Goal: Task Accomplishment & Management: Use online tool/utility

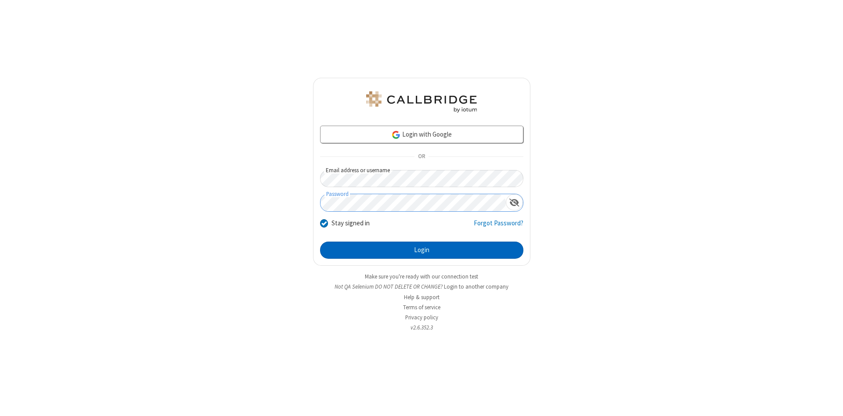
click at [422, 250] on button "Login" at bounding box center [421, 251] width 203 height 18
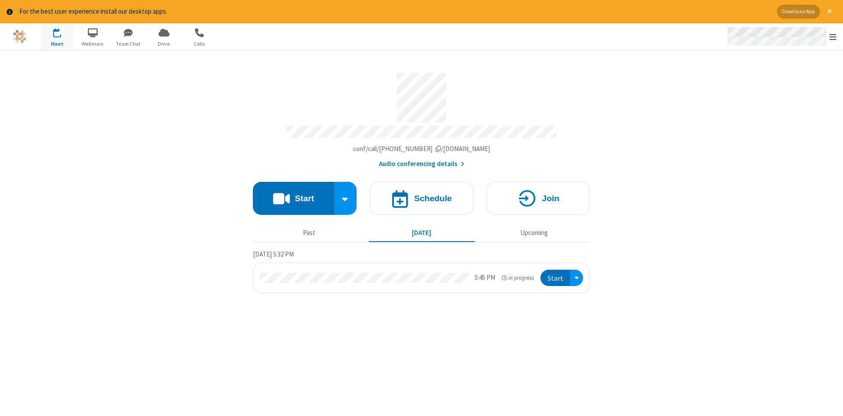
click at [833, 37] on span "Open menu" at bounding box center [833, 37] width 7 height 9
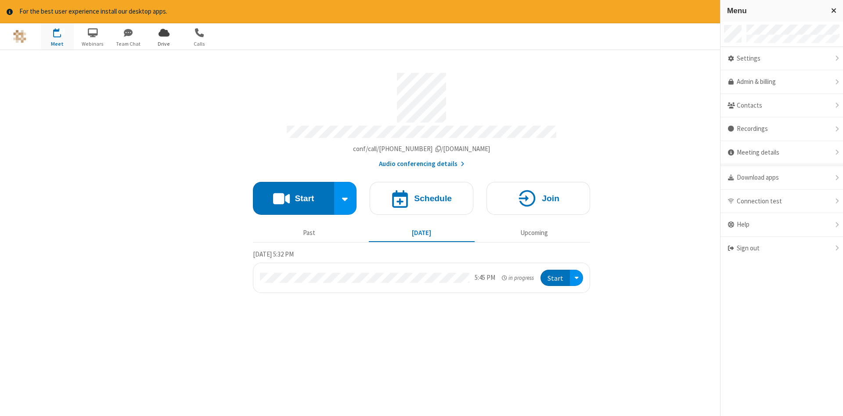
click at [164, 43] on span "Drive" at bounding box center [164, 44] width 33 height 8
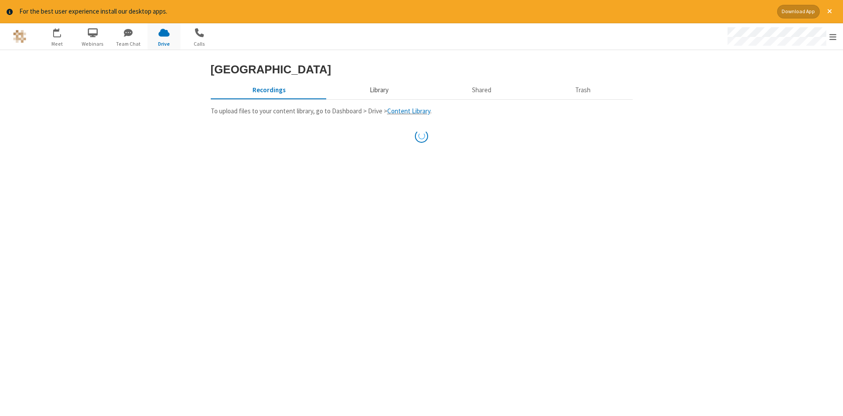
click at [378, 99] on button "Library" at bounding box center [379, 90] width 103 height 17
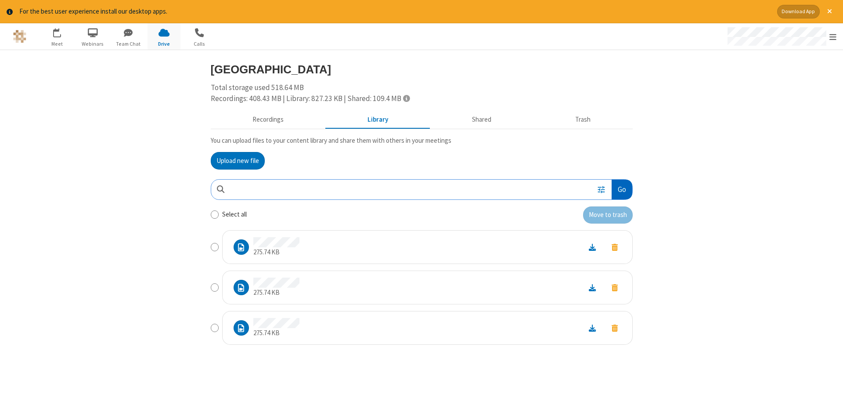
click at [621, 189] on button "Go" at bounding box center [622, 190] width 20 height 20
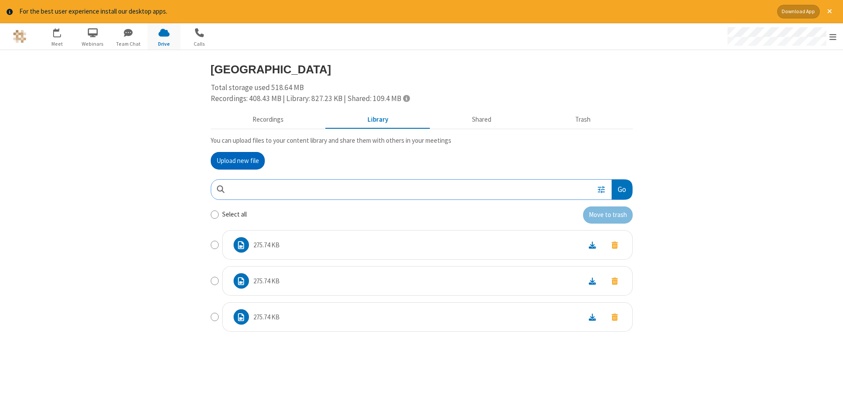
click at [238, 160] on button "Upload new file" at bounding box center [238, 161] width 54 height 18
